Goal: Task Accomplishment & Management: Check status

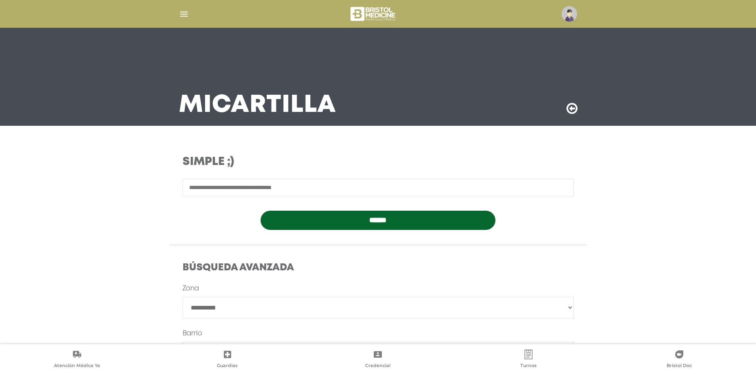
click at [185, 14] on img "button" at bounding box center [184, 14] width 10 height 10
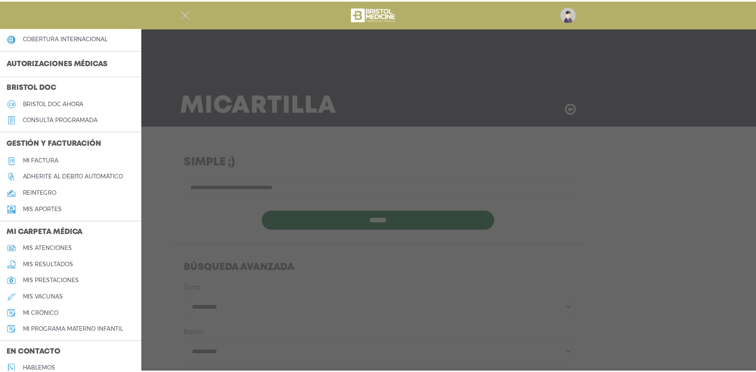
scroll to position [204, 0]
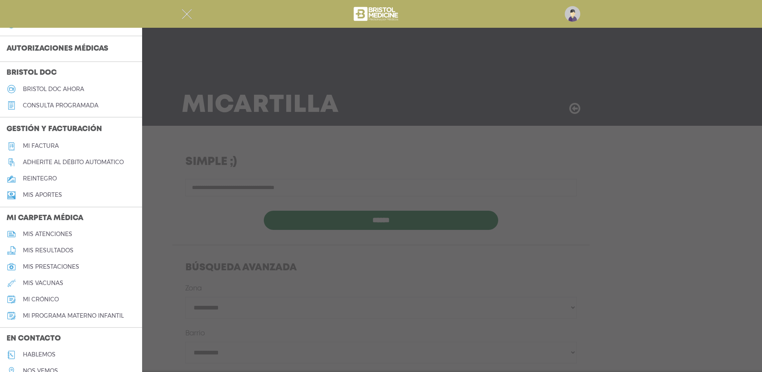
click at [46, 174] on link "reintegro" at bounding box center [71, 179] width 142 height 16
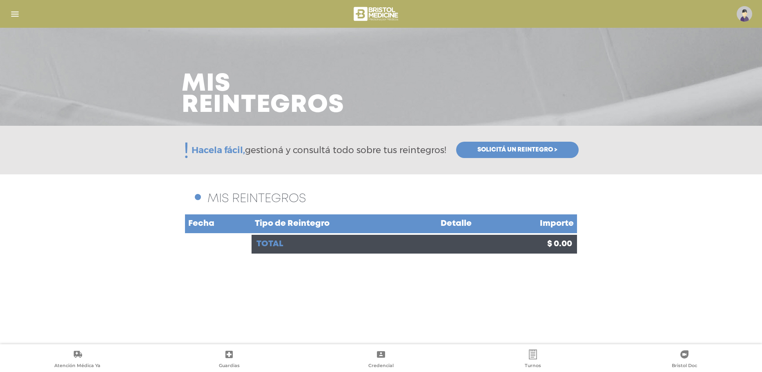
click at [551, 151] on span "Solicitá un reintegro >" at bounding box center [517, 149] width 80 height 7
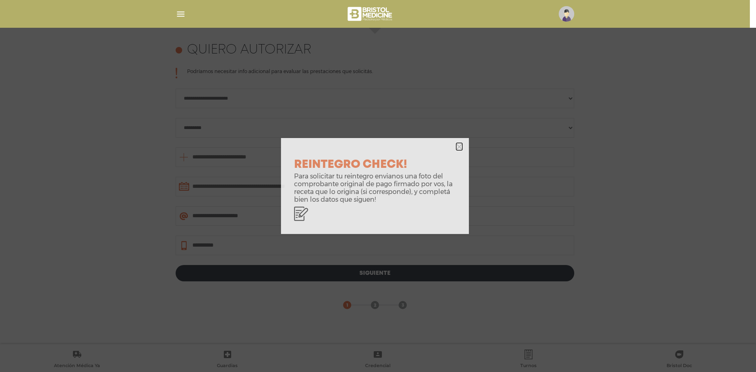
click at [462, 144] on icon "button" at bounding box center [459, 147] width 6 height 6
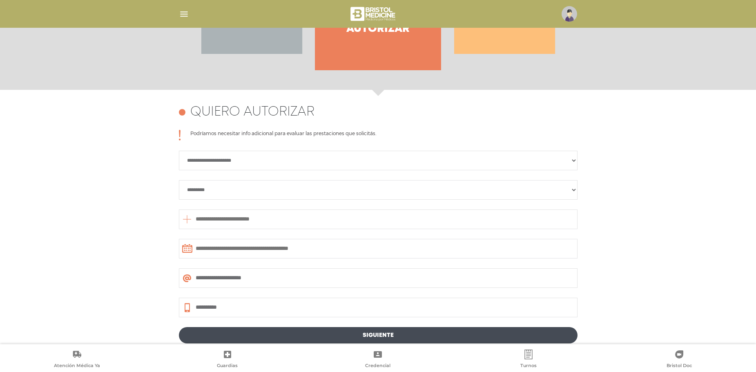
scroll to position [191, 0]
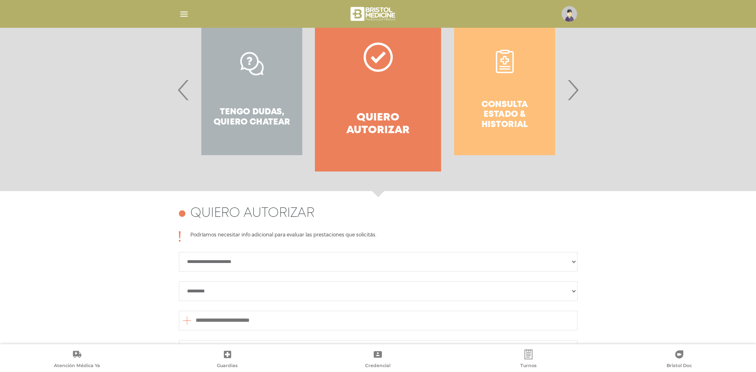
click at [502, 123] on div "Consulta estado & historial" at bounding box center [504, 89] width 126 height 163
click at [570, 91] on span "›" at bounding box center [573, 90] width 16 height 44
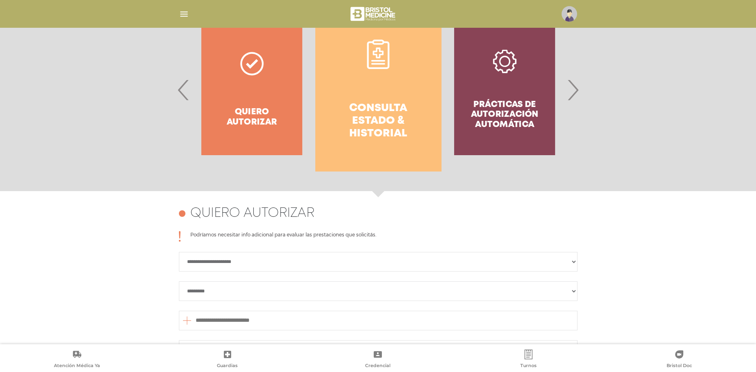
click at [398, 97] on link "Consulta estado & historial" at bounding box center [378, 89] width 126 height 163
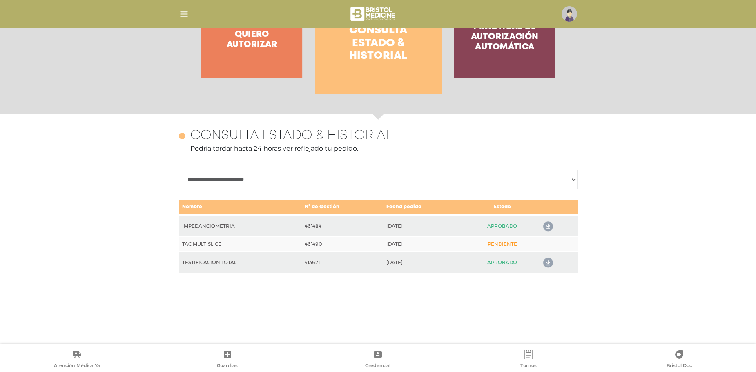
scroll to position [355, 0]
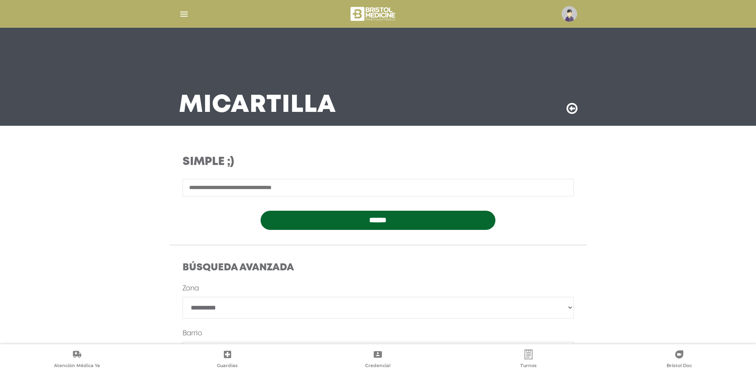
click at [181, 16] on img "button" at bounding box center [184, 14] width 10 height 10
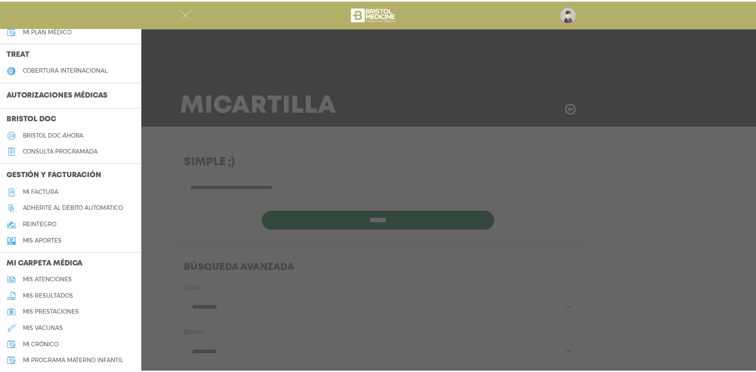
scroll to position [163, 0]
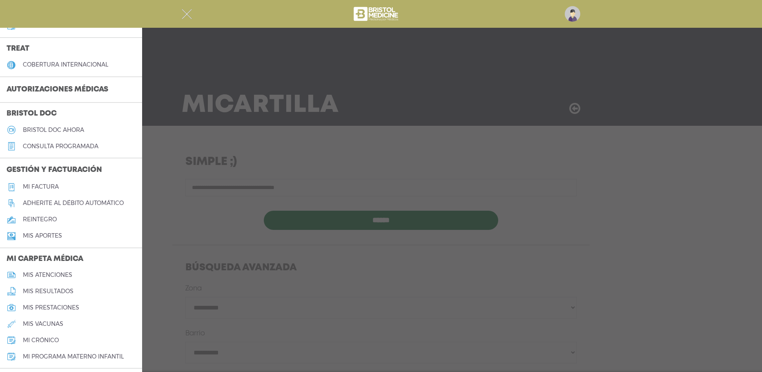
click at [51, 219] on h5 "reintegro" at bounding box center [40, 219] width 34 height 7
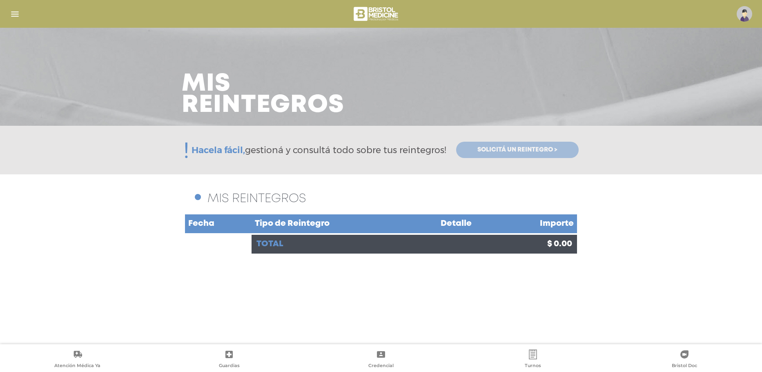
click at [549, 146] on span "Solicitá un reintegro >" at bounding box center [517, 149] width 80 height 7
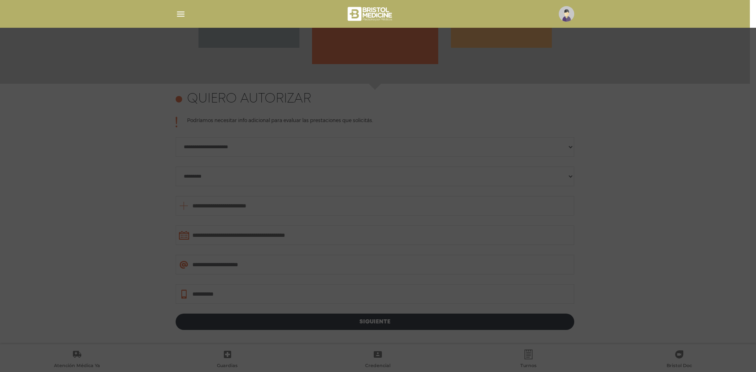
scroll to position [355, 0]
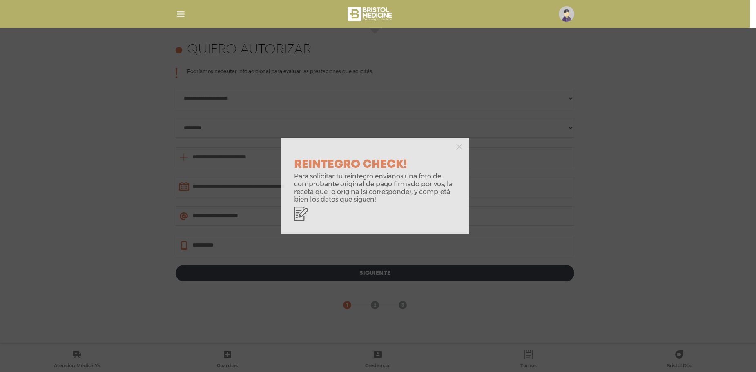
click at [455, 147] on div at bounding box center [375, 146] width 188 height 16
click at [461, 151] on icon "button" at bounding box center [459, 146] width 6 height 9
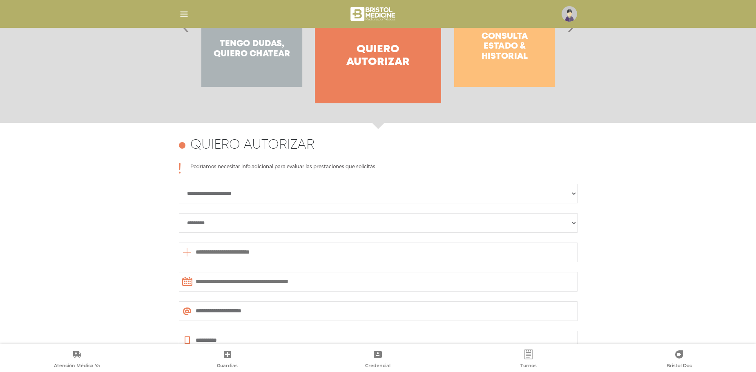
scroll to position [150, 0]
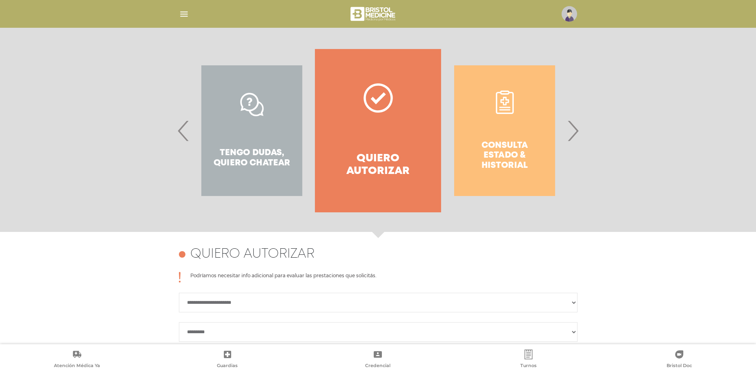
click at [571, 135] on span "›" at bounding box center [573, 131] width 16 height 44
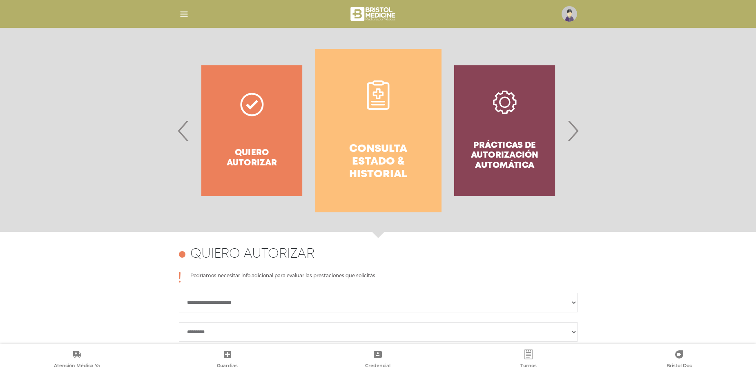
click at [388, 134] on link "Consulta estado & historial" at bounding box center [378, 130] width 126 height 163
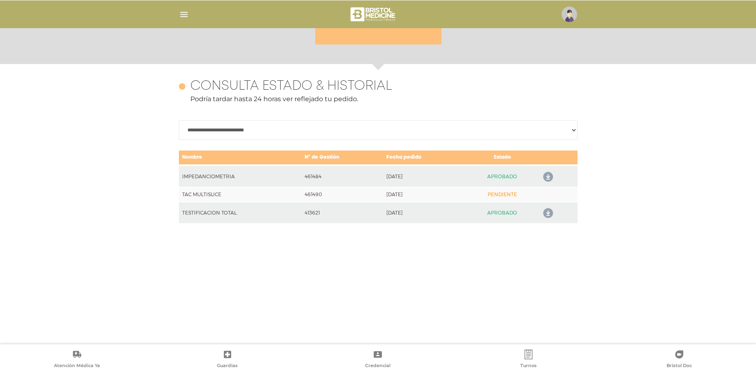
scroll to position [355, 0]
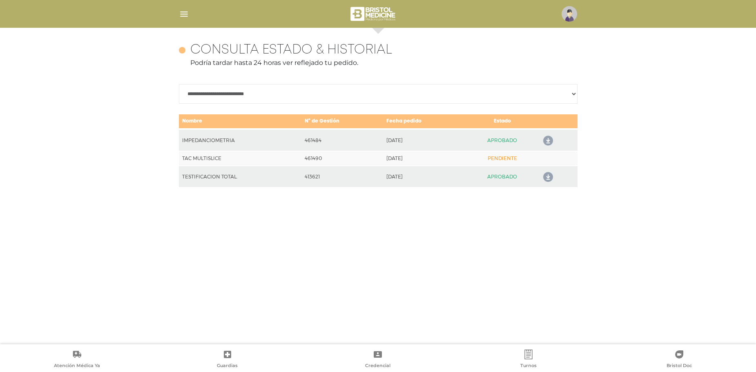
click at [547, 139] on icon at bounding box center [546, 140] width 13 height 13
drag, startPoint x: 303, startPoint y: 141, endPoint x: 322, endPoint y: 140, distance: 19.2
click at [322, 140] on td "461484" at bounding box center [342, 140] width 82 height 22
copy td "461484"
